Goal: Check status: Check status

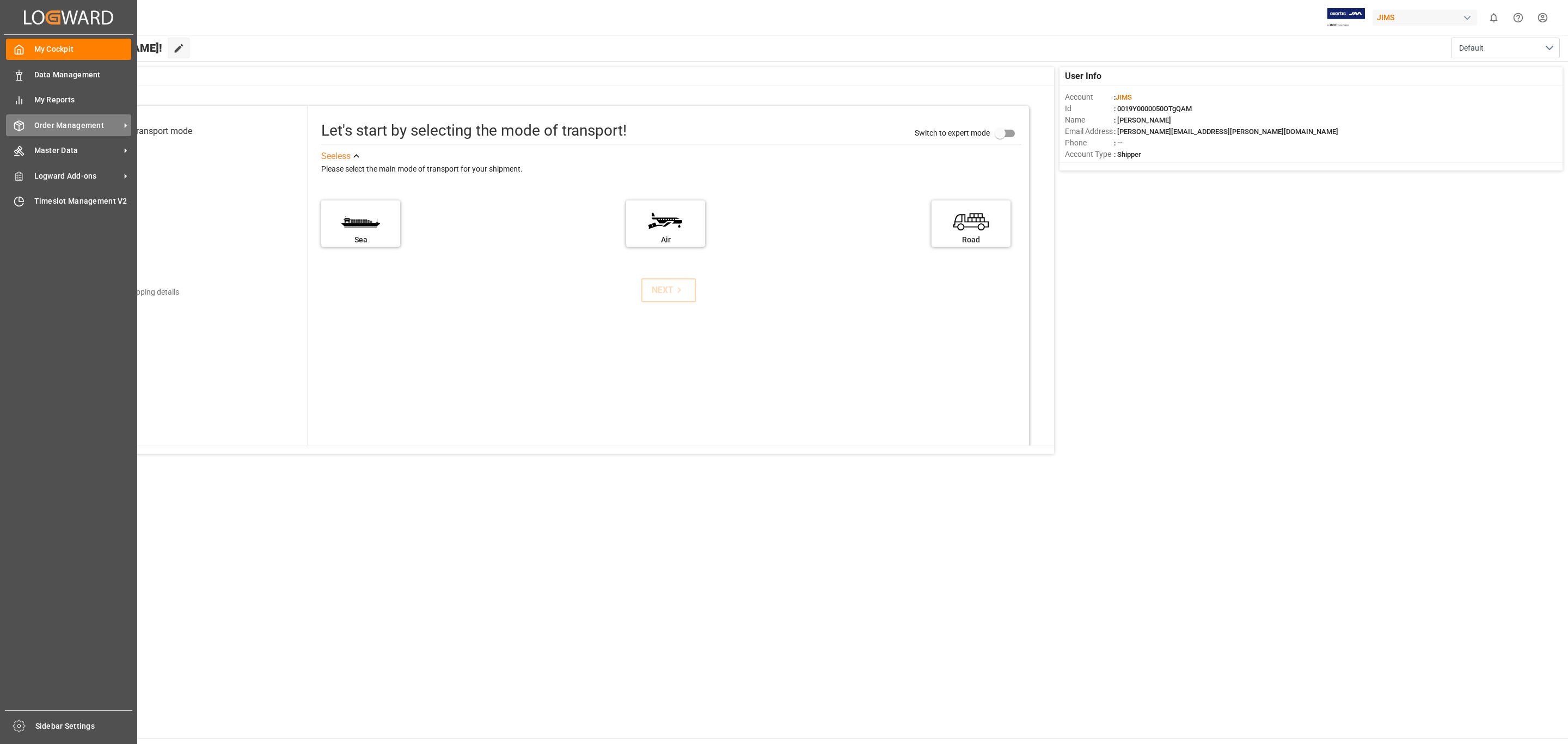
drag, startPoint x: 41, startPoint y: 121, endPoint x: 44, endPoint y: 116, distance: 5.8
click at [41, 121] on span "Order Management" at bounding box center [77, 125] width 86 height 12
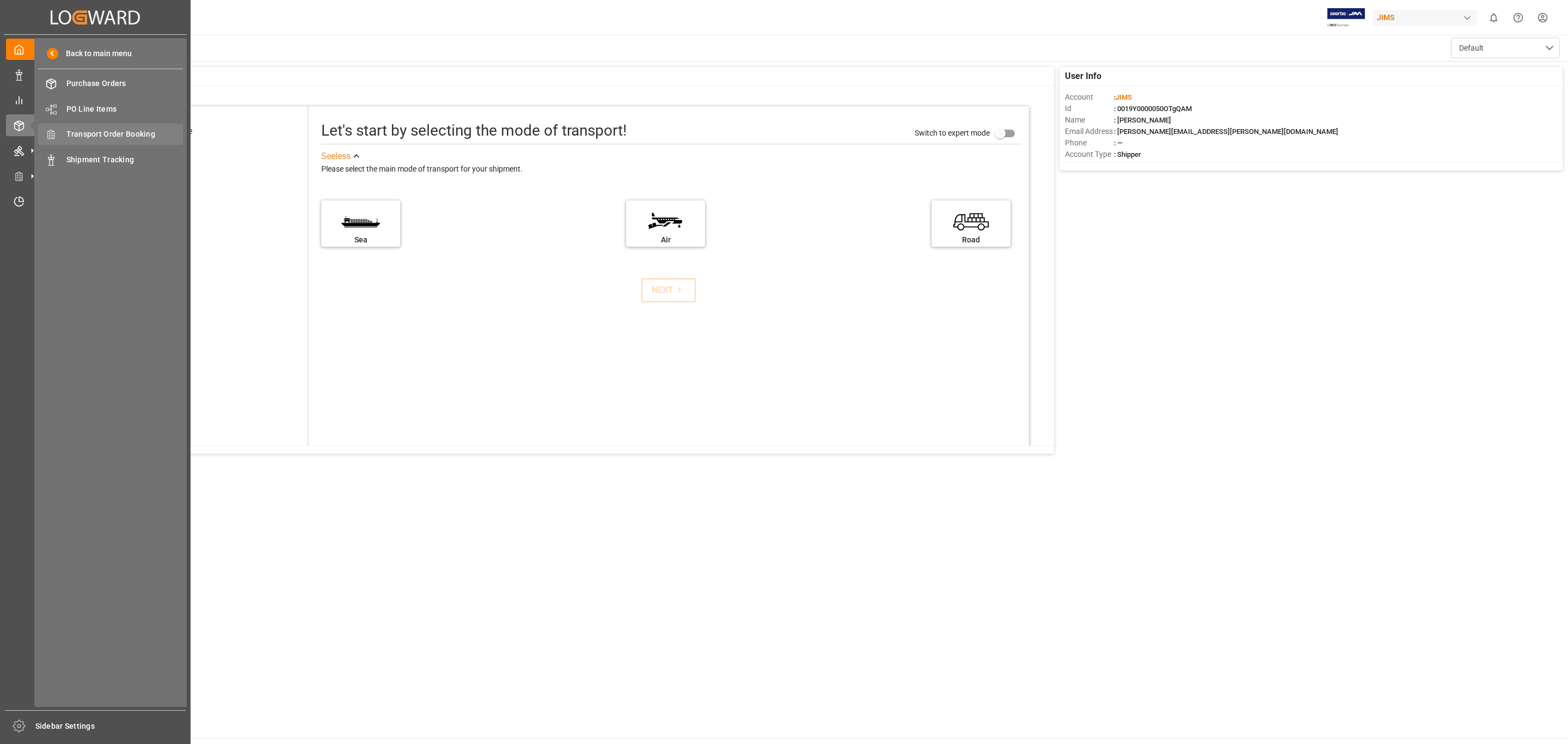
click at [128, 133] on span "Transport Order Booking" at bounding box center [125, 134] width 117 height 12
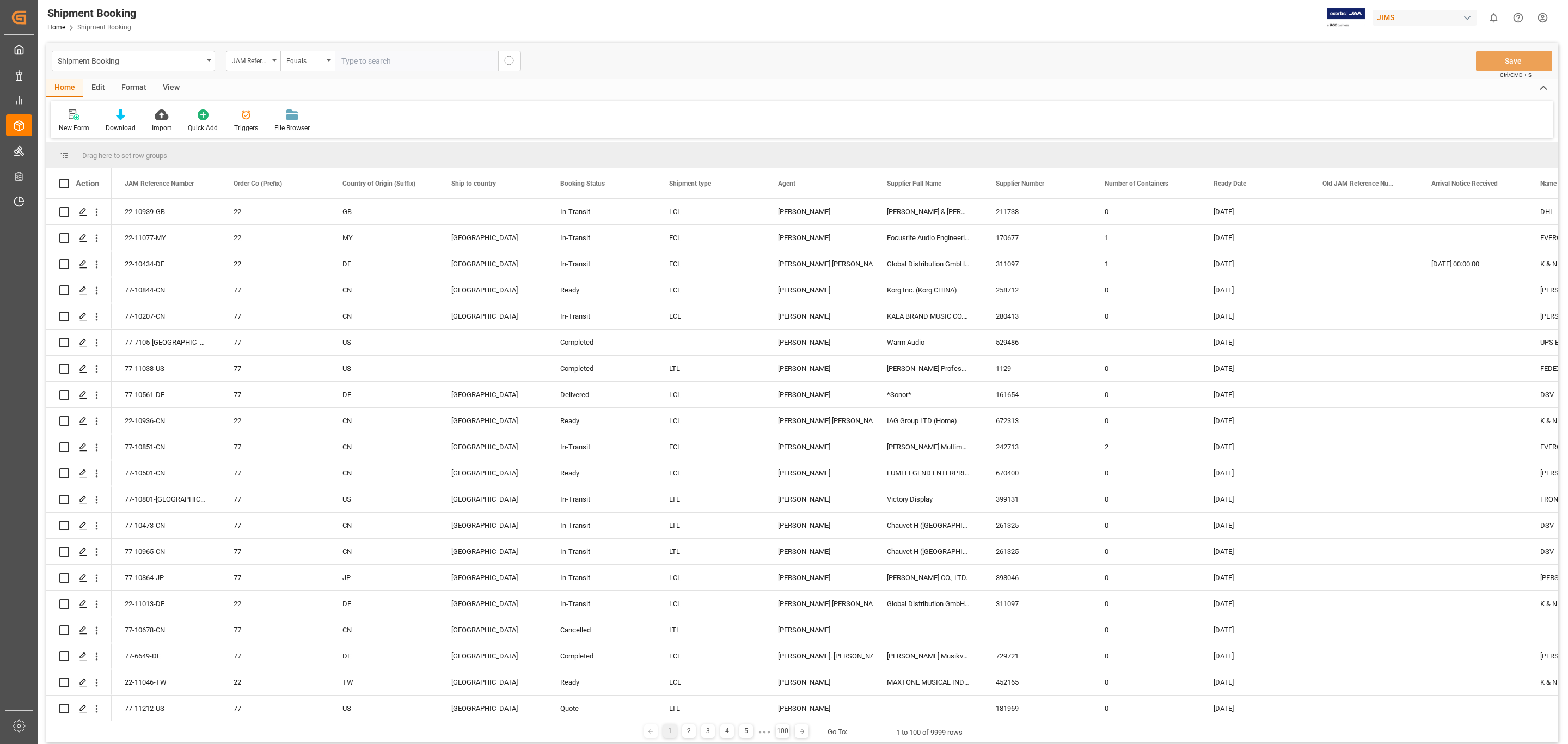
type input "77-10741-[GEOGRAPHIC_DATA]"
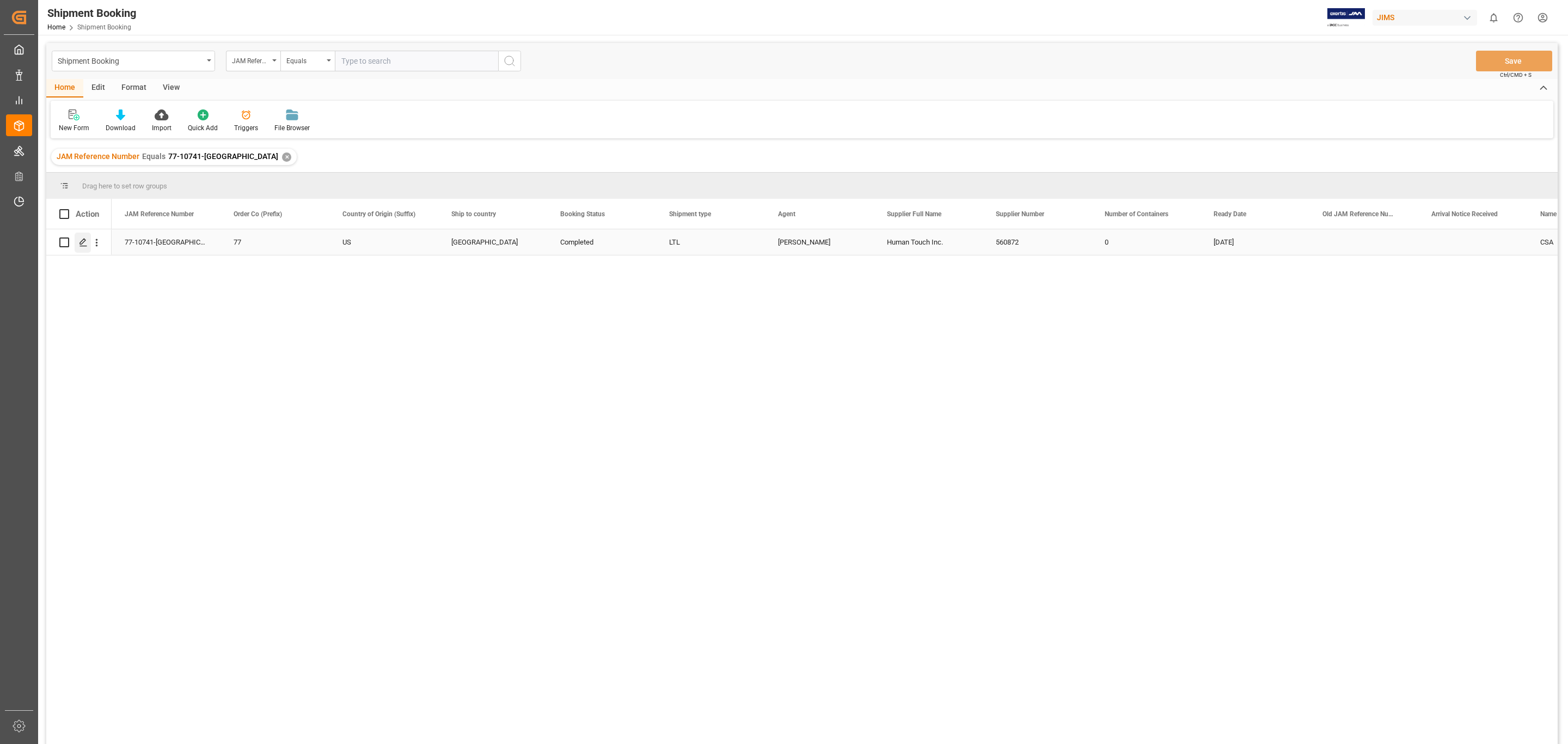
click at [82, 244] on polygon "Press SPACE to select this row." at bounding box center [82, 242] width 5 height 5
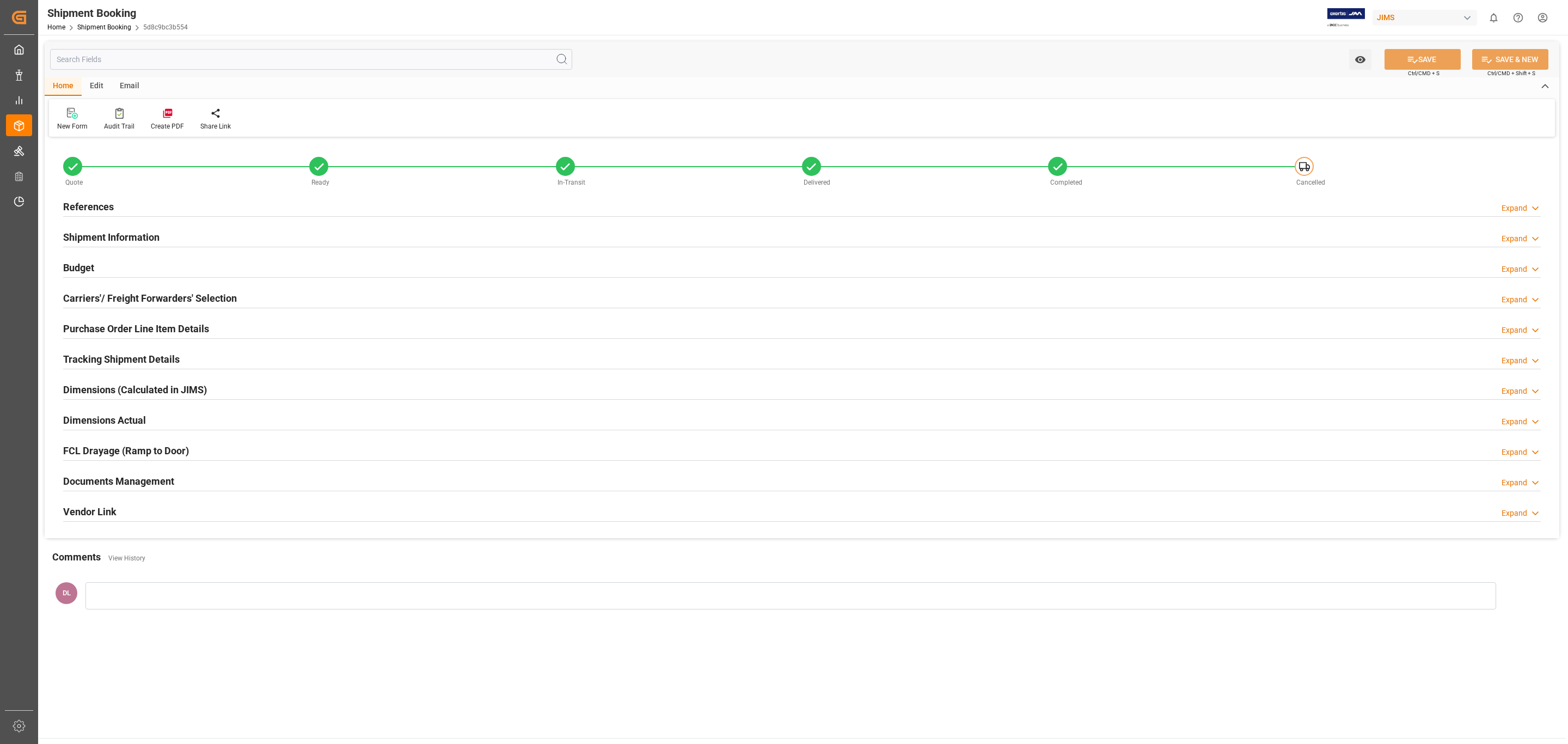
type input "0"
type input "[DATE]"
click at [201, 240] on div "Shipment Information Expand" at bounding box center [802, 236] width 1478 height 21
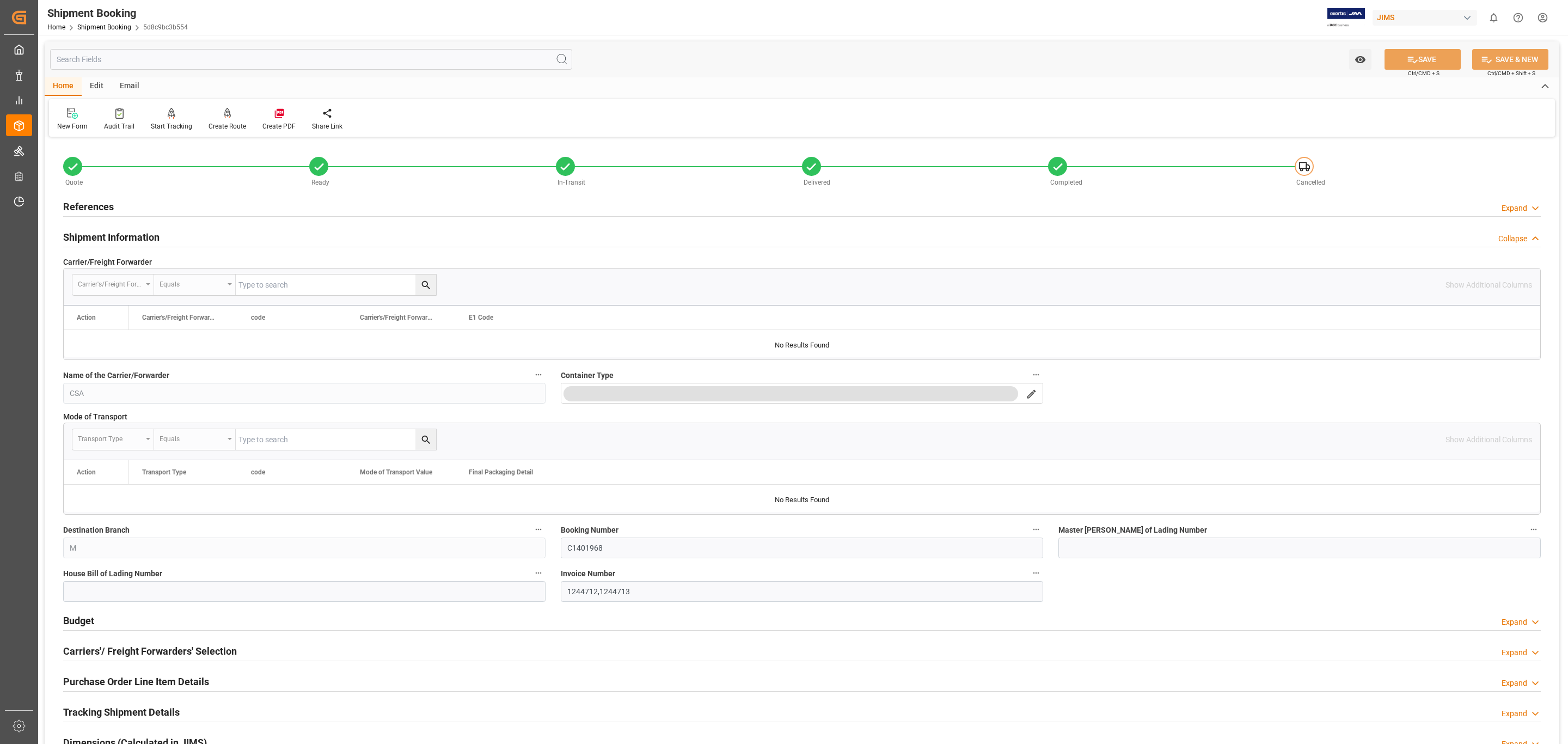
click at [201, 240] on div "Shipment Information Collapse" at bounding box center [802, 236] width 1478 height 21
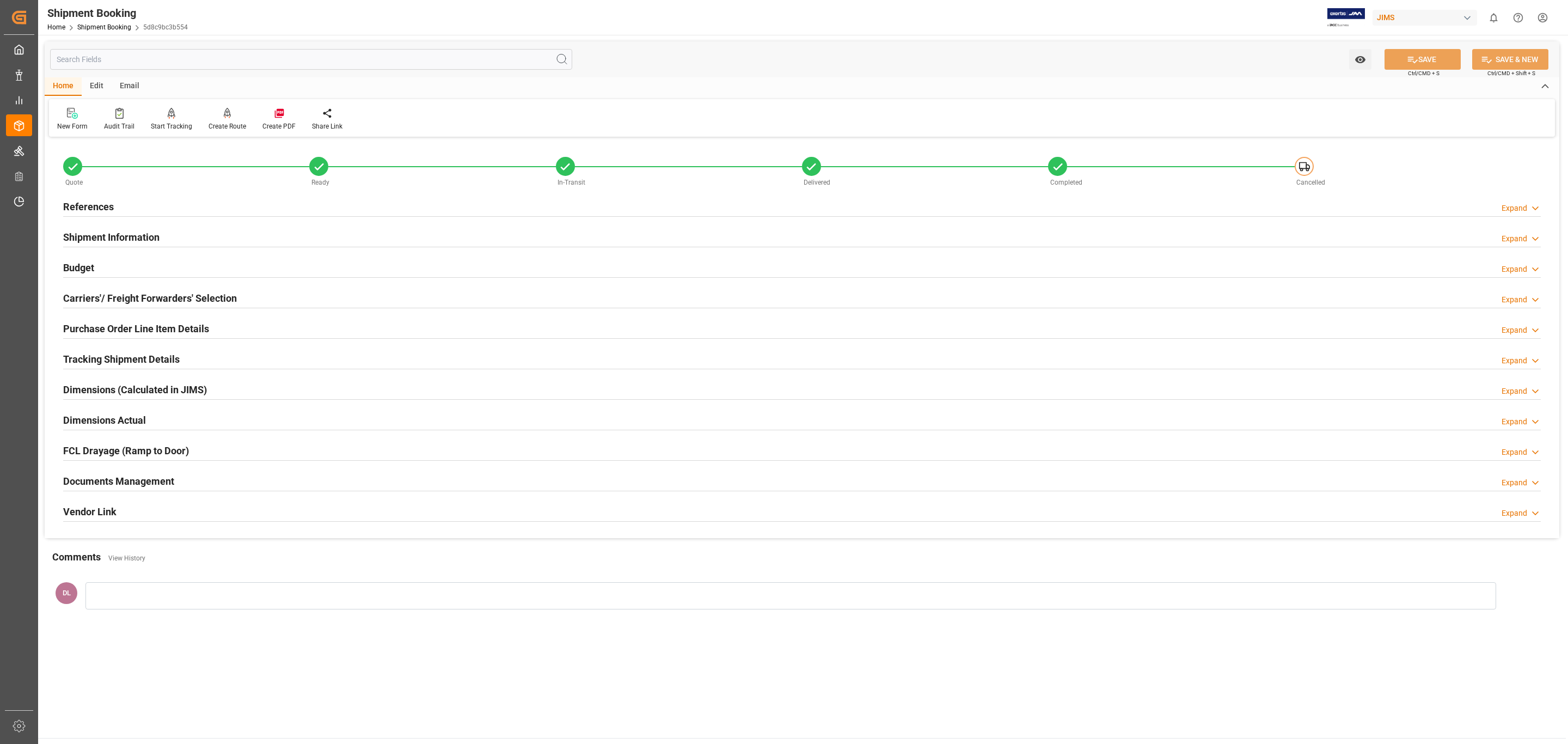
click at [204, 208] on div "References Expand" at bounding box center [802, 206] width 1478 height 21
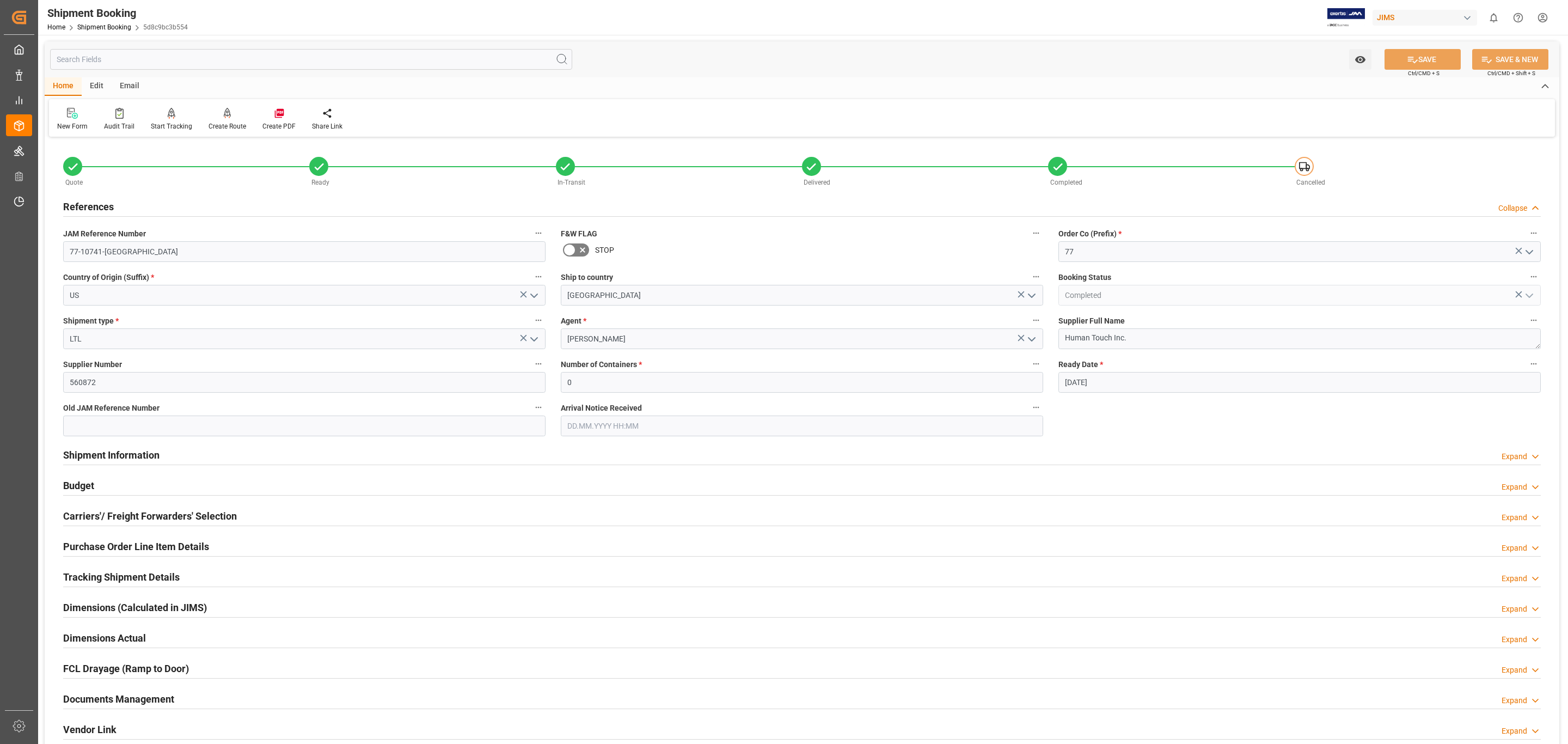
click at [204, 208] on div "References Collapse" at bounding box center [802, 206] width 1478 height 21
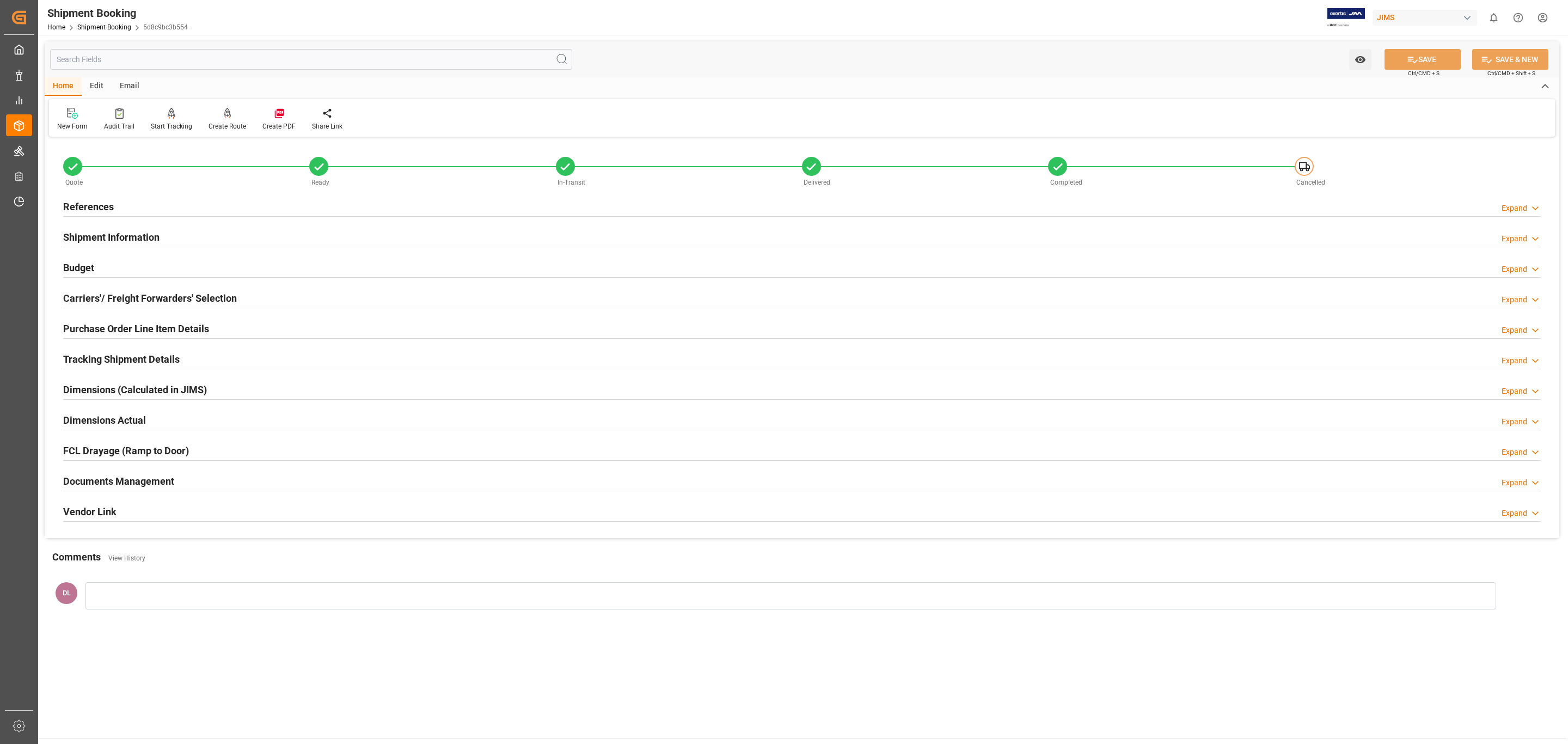
click at [239, 328] on div "Purchase Order Line Item Details Expand" at bounding box center [802, 328] width 1478 height 21
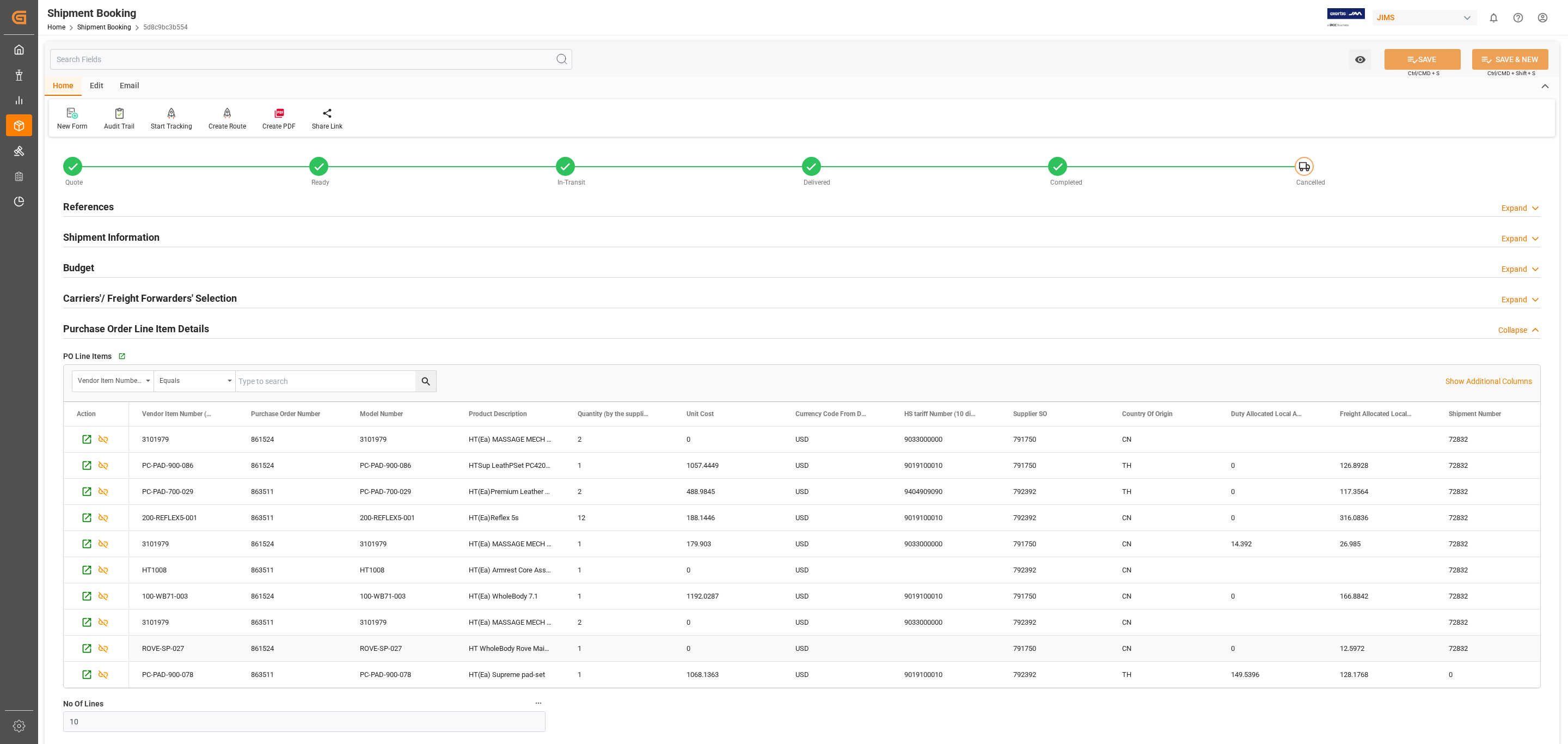
click at [177, 651] on div "ROVE-SP-027" at bounding box center [183, 648] width 109 height 26
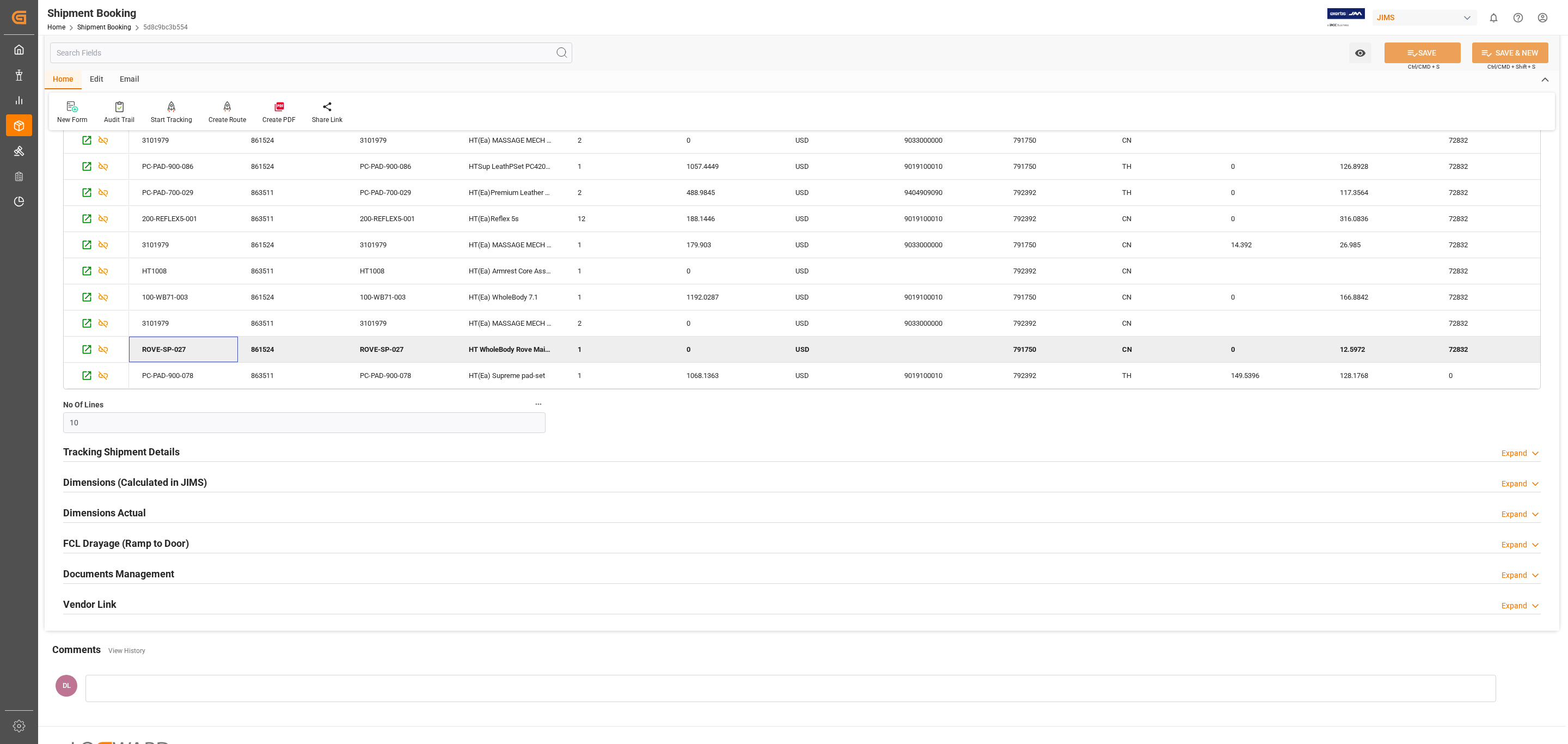
scroll to position [409, 0]
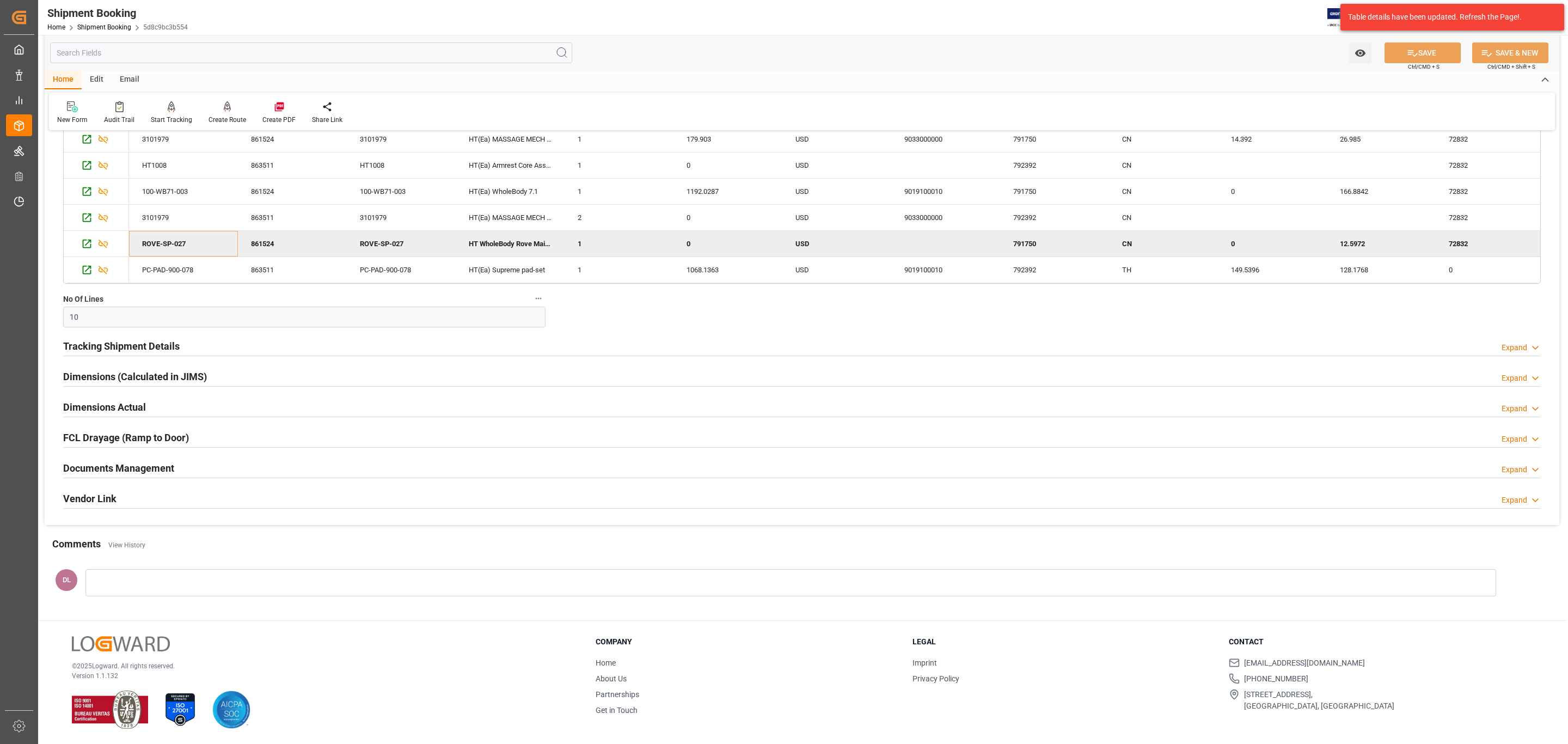
drag, startPoint x: 385, startPoint y: 461, endPoint x: 608, endPoint y: 457, distance: 223.0
click at [390, 461] on div "Documents Management Expand" at bounding box center [802, 467] width 1478 height 21
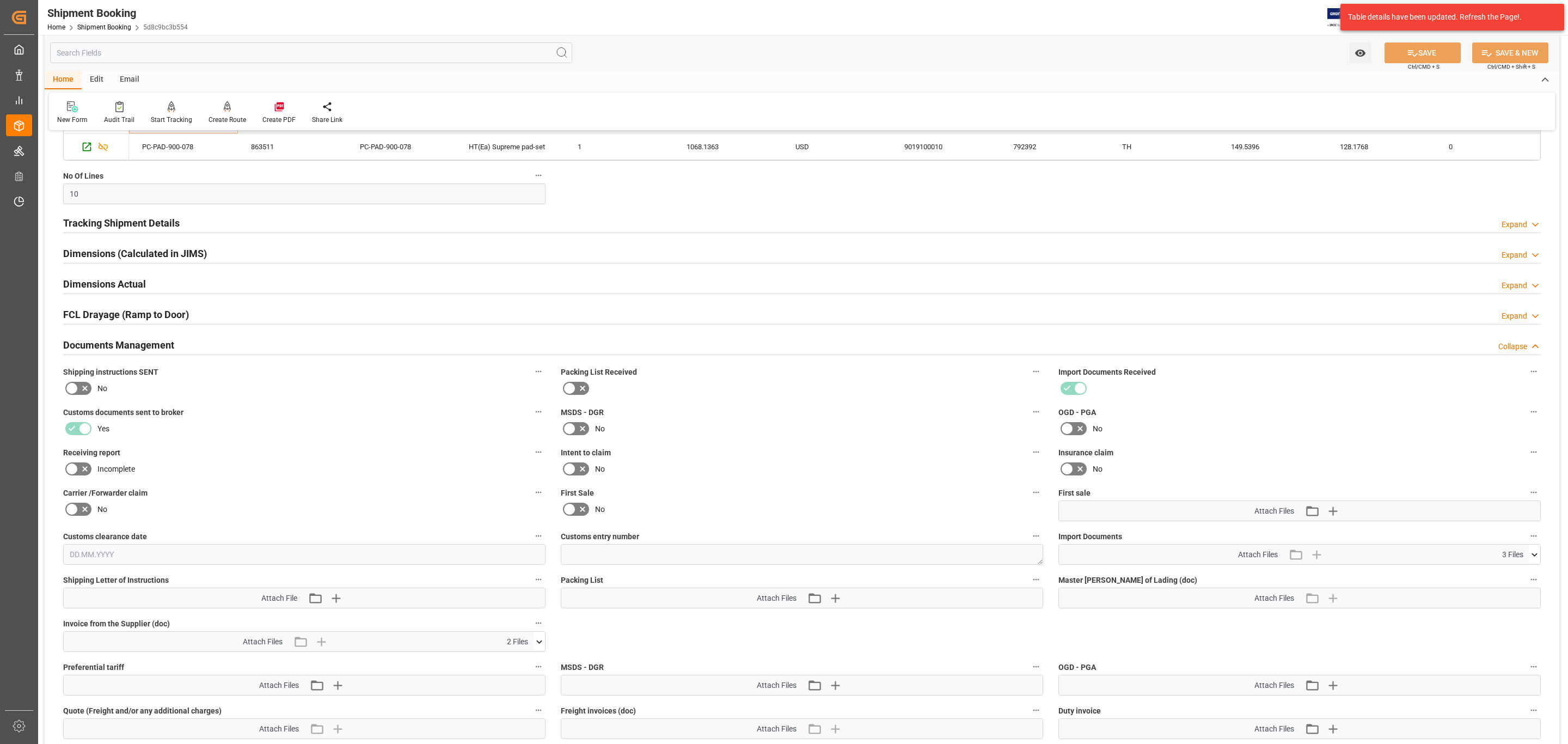
scroll to position [653, 0]
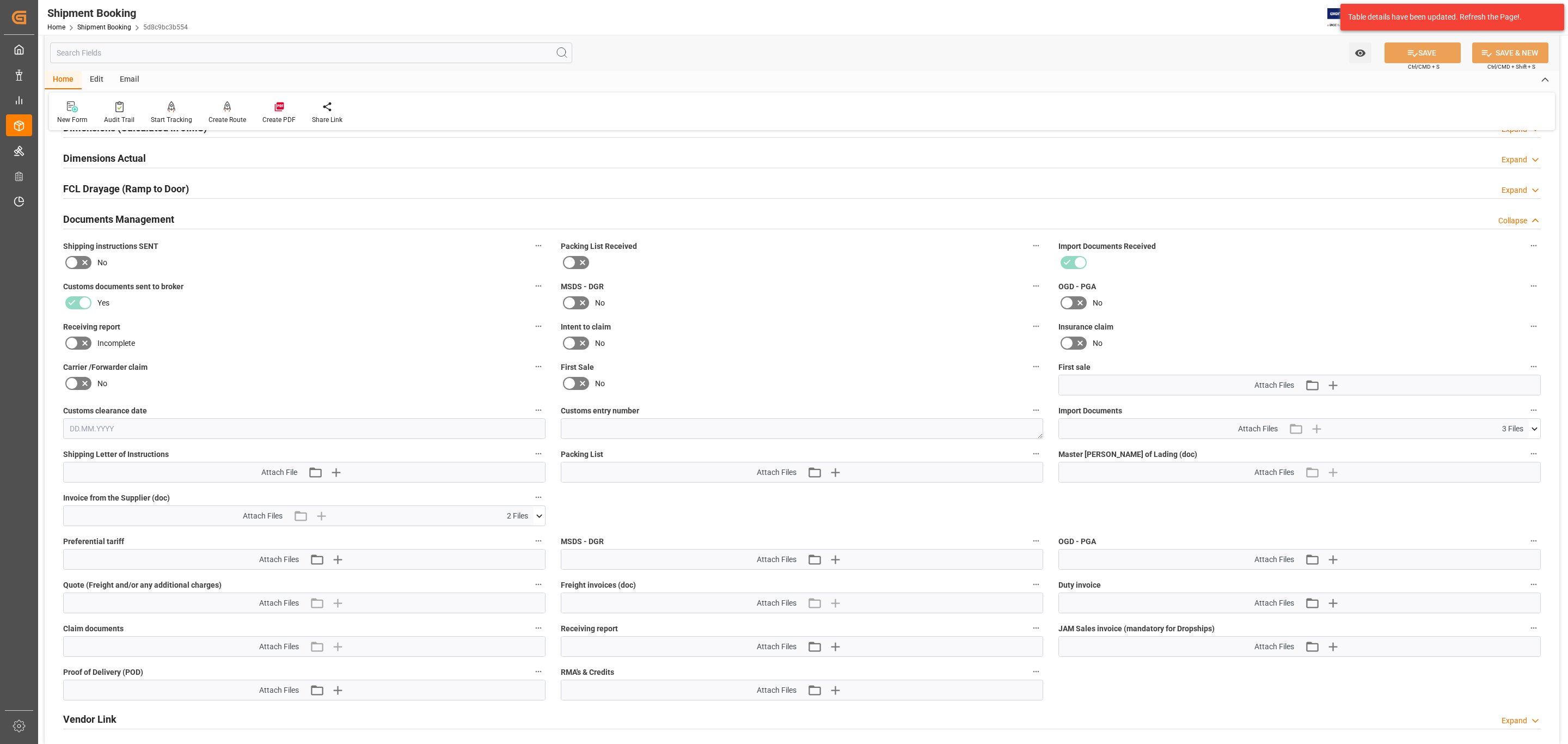
click at [1514, 430] on span "3 Files" at bounding box center [1513, 429] width 21 height 12
click at [1531, 433] on icon at bounding box center [1535, 429] width 12 height 12
click at [1107, 451] on div "CI 792392REVISED.pdf" at bounding box center [1300, 449] width 469 height 12
click at [1530, 450] on icon at bounding box center [1528, 449] width 12 height 12
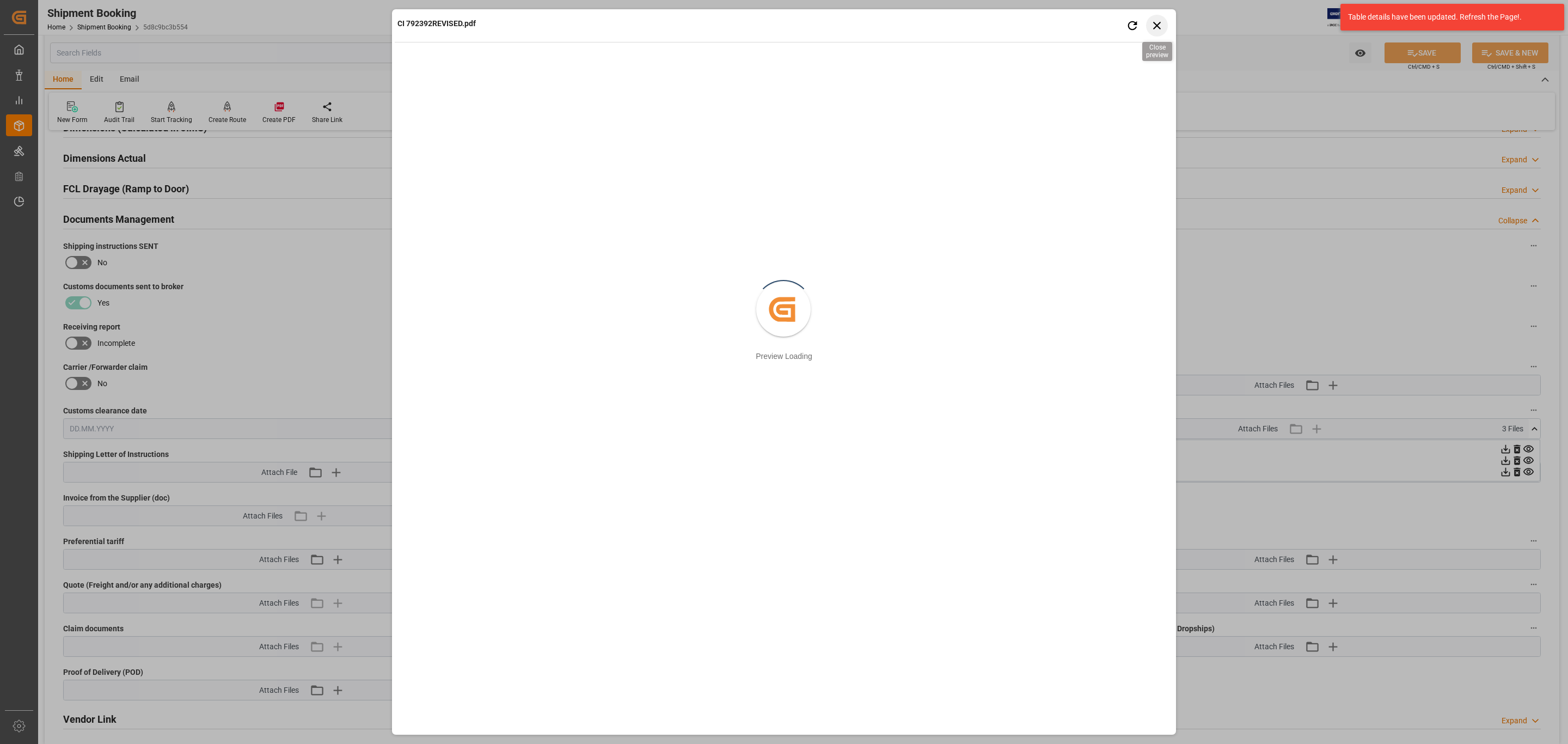
click at [1153, 21] on icon "button" at bounding box center [1157, 25] width 13 height 13
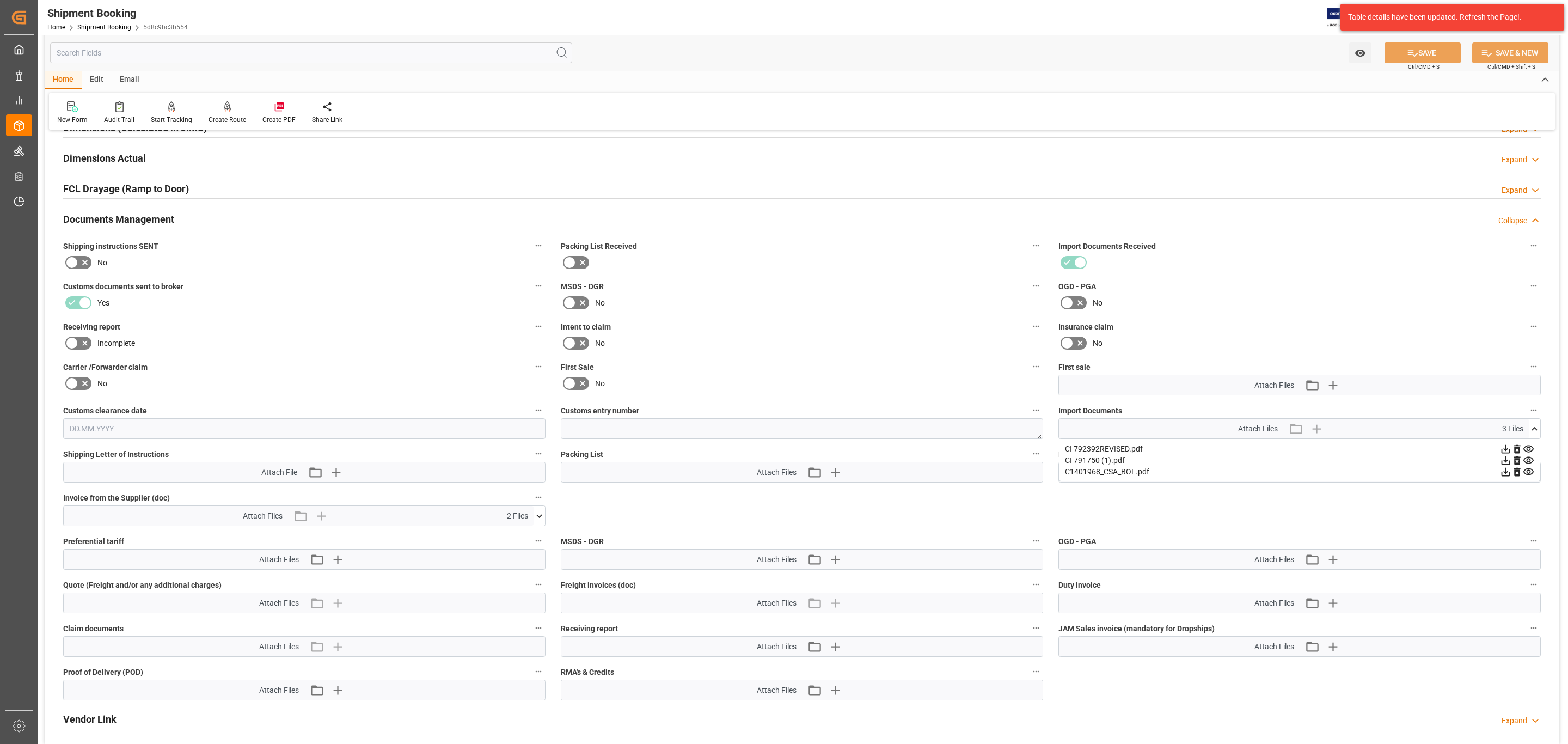
click at [1529, 461] on icon at bounding box center [1528, 460] width 10 height 7
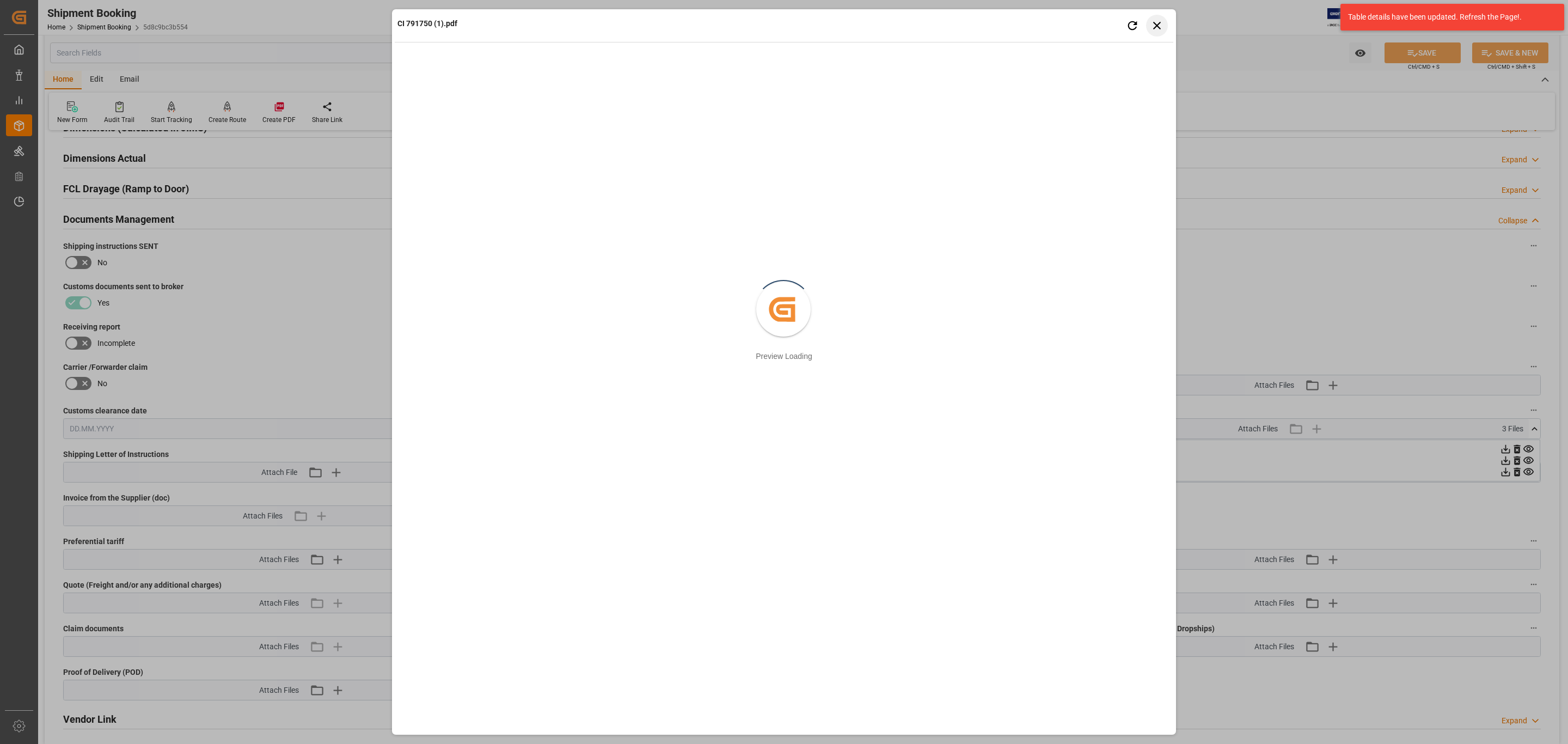
click at [1163, 23] on icon "button" at bounding box center [1157, 25] width 13 height 13
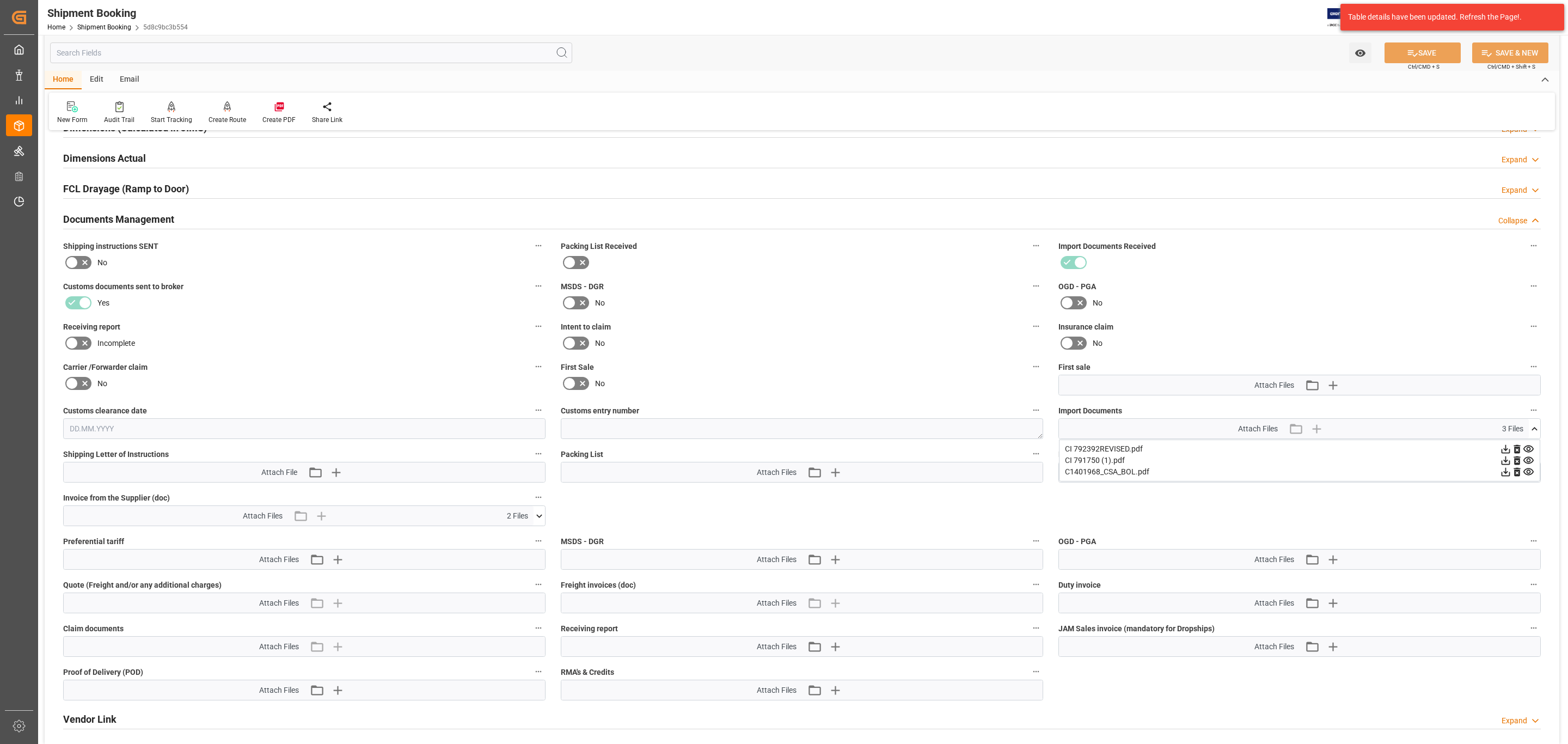
click at [541, 518] on icon at bounding box center [539, 515] width 6 height 3
click at [531, 550] on icon at bounding box center [533, 547] width 12 height 12
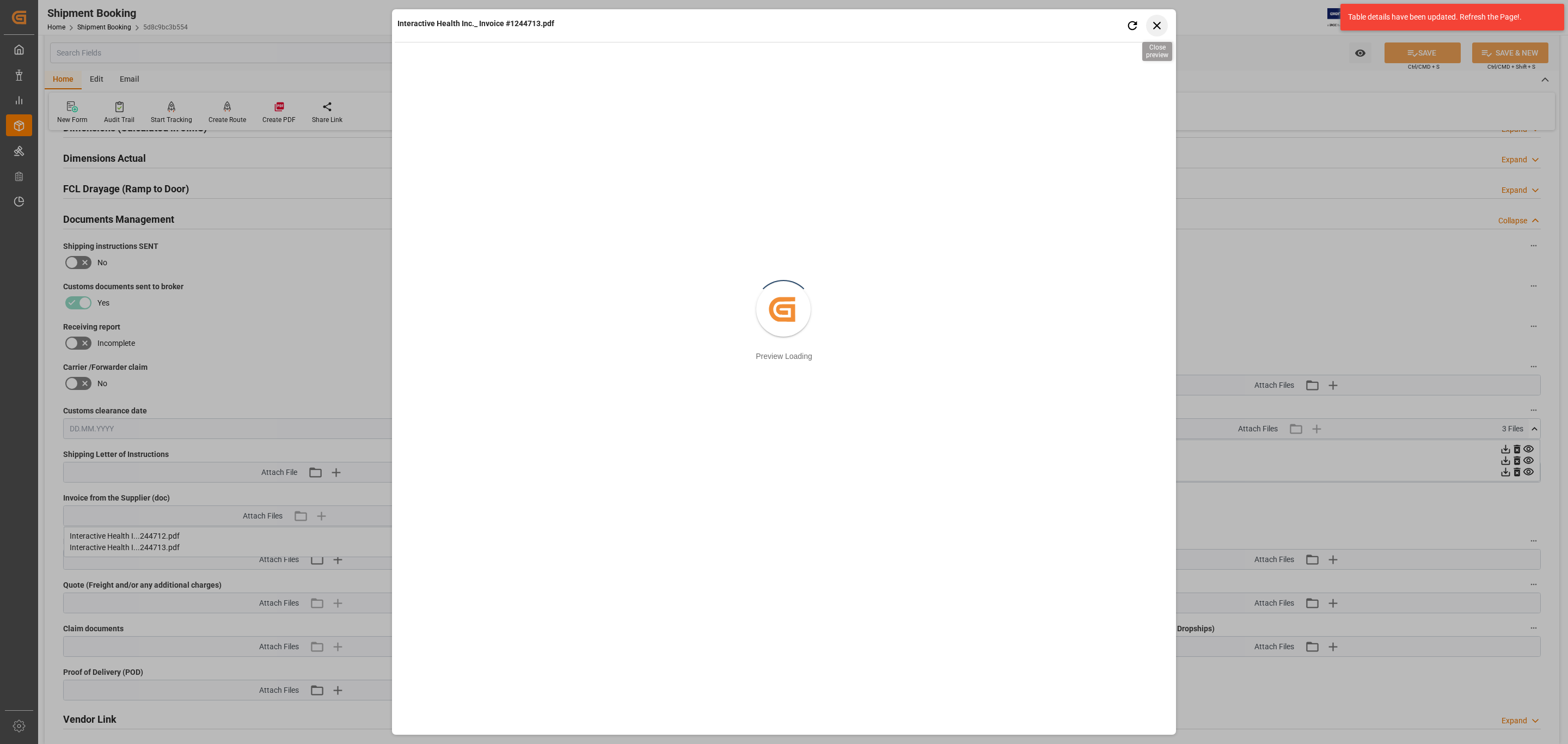
click at [1153, 21] on icon "button" at bounding box center [1157, 25] width 13 height 13
